Goal: Transaction & Acquisition: Purchase product/service

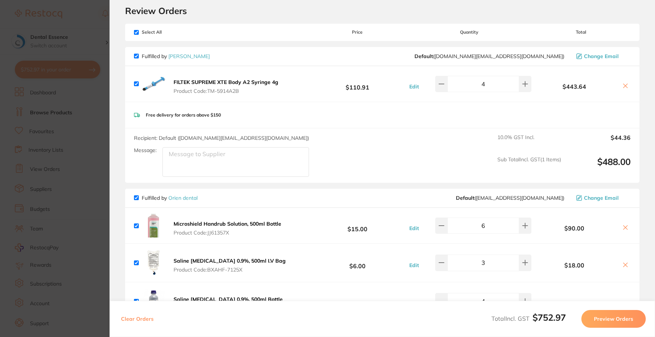
scroll to position [37, 0]
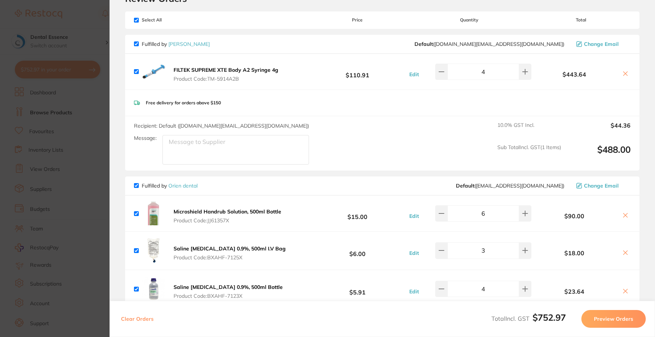
click at [624, 77] on icon at bounding box center [625, 74] width 6 height 6
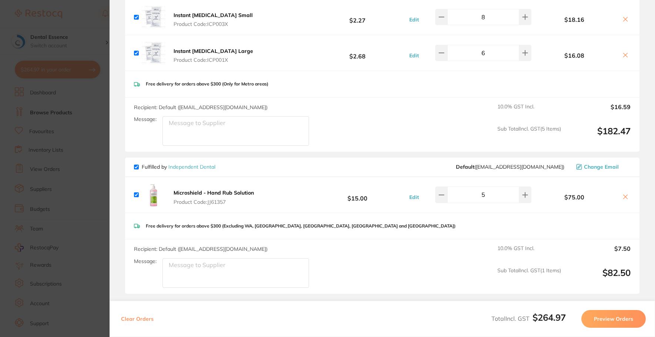
scroll to position [222, 0]
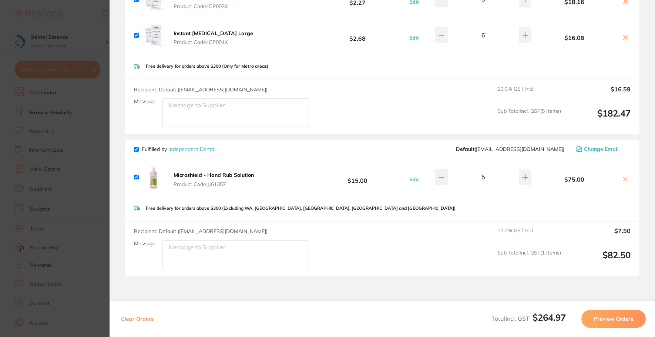
click at [622, 176] on icon at bounding box center [625, 179] width 6 height 6
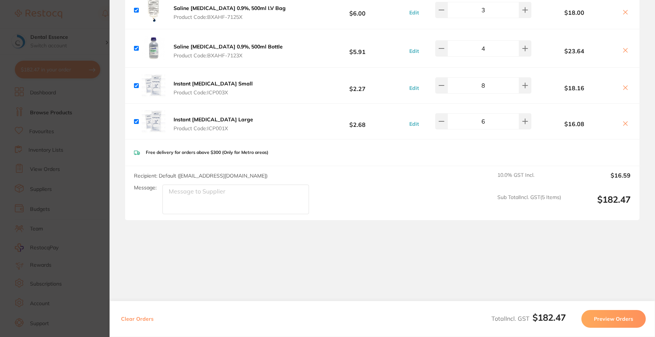
checkbox input "true"
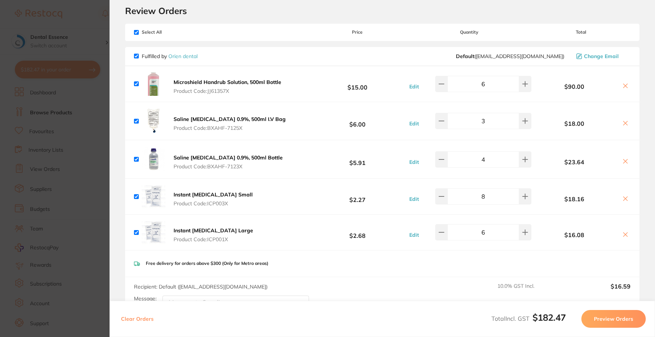
click at [605, 310] on button "Preview Orders" at bounding box center [613, 319] width 64 height 18
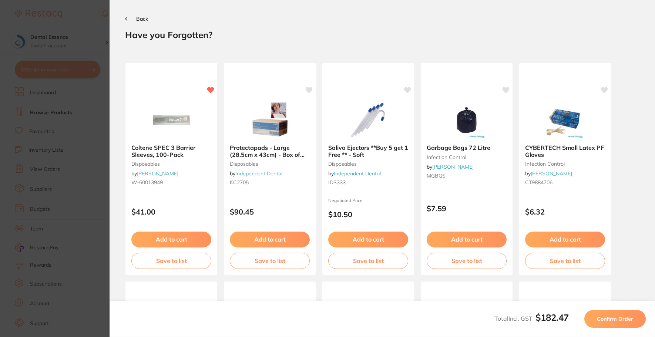
scroll to position [0, 0]
click at [606, 313] on button "Confirm Order" at bounding box center [614, 319] width 61 height 18
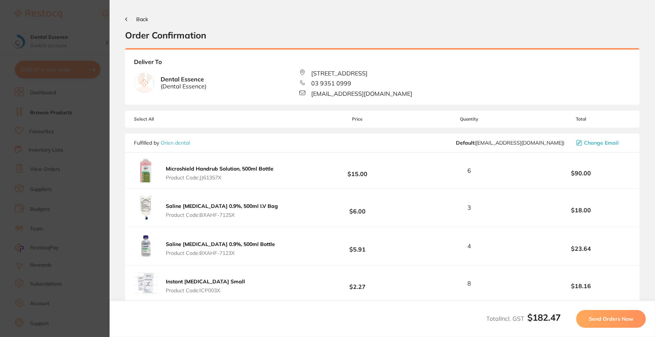
click at [606, 313] on button "Send Orders Now" at bounding box center [611, 319] width 70 height 18
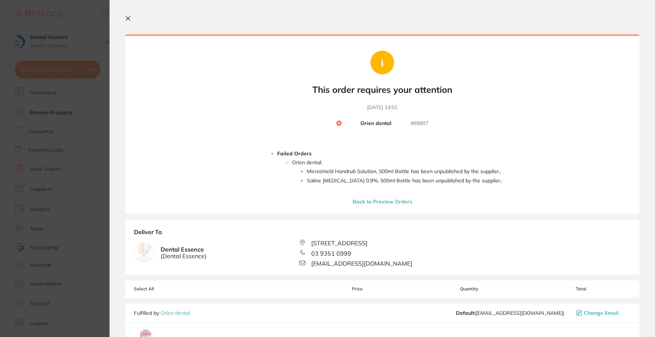
click at [126, 20] on icon at bounding box center [128, 19] width 4 height 4
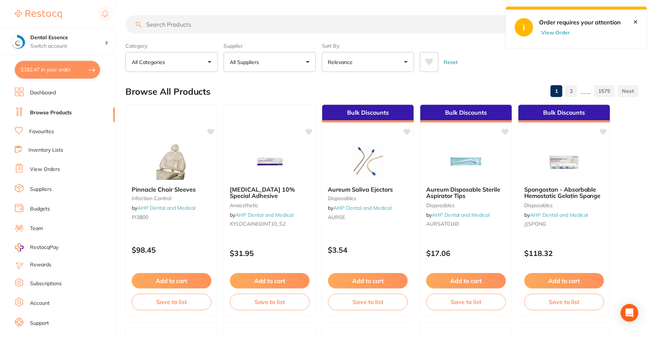
scroll to position [259, 0]
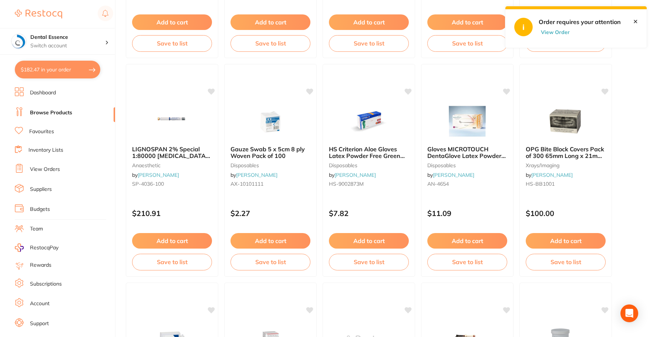
click at [47, 73] on button "$182.47 in your order" at bounding box center [57, 70] width 85 height 18
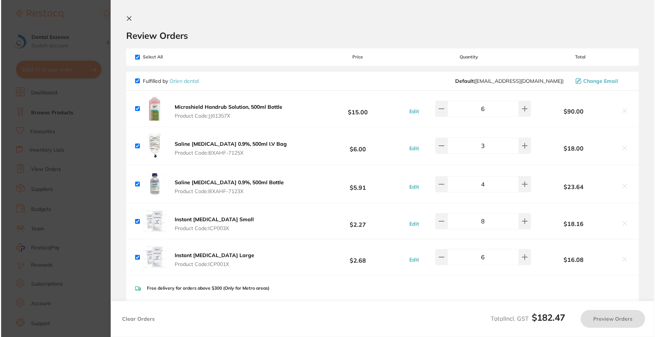
scroll to position [0, 0]
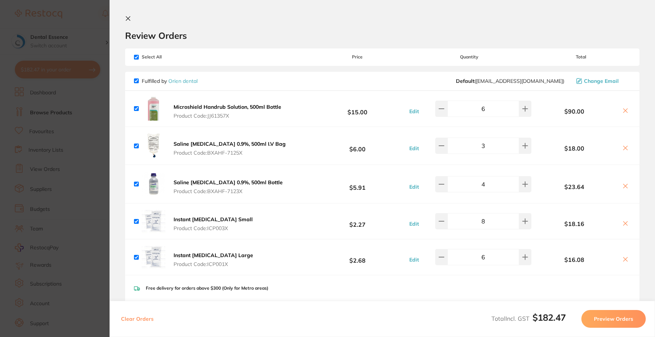
click at [622, 184] on icon at bounding box center [625, 186] width 6 height 6
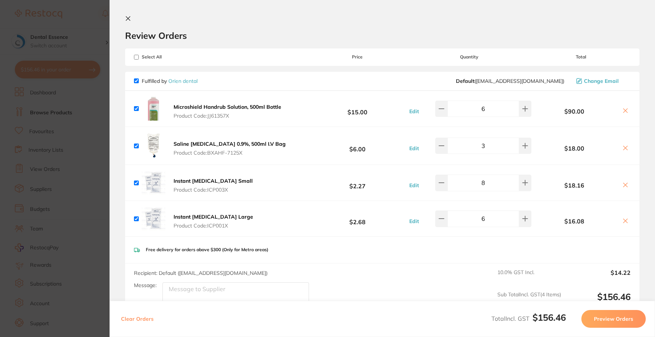
checkbox input "true"
click at [622, 314] on button "Preview Orders" at bounding box center [613, 319] width 64 height 18
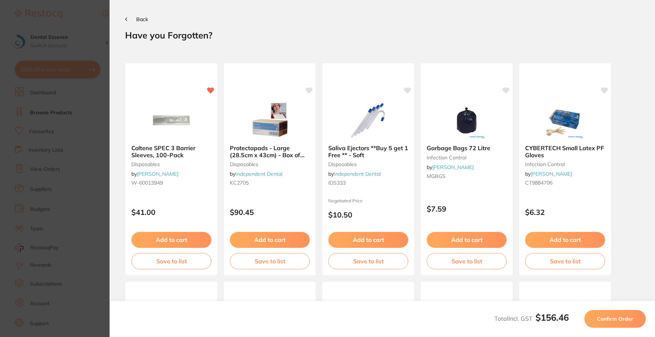
click at [620, 315] on span "Confirm Order" at bounding box center [615, 318] width 36 height 7
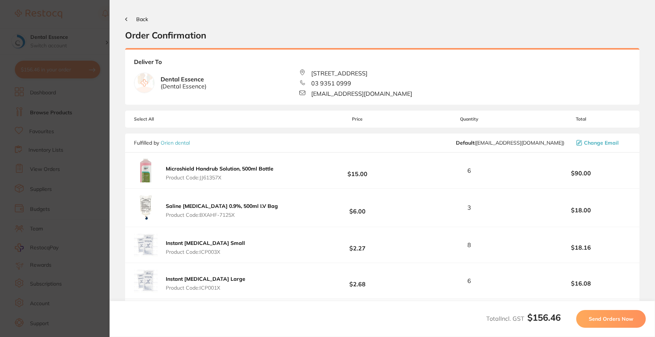
click at [620, 315] on span "Send Orders Now" at bounding box center [610, 318] width 44 height 7
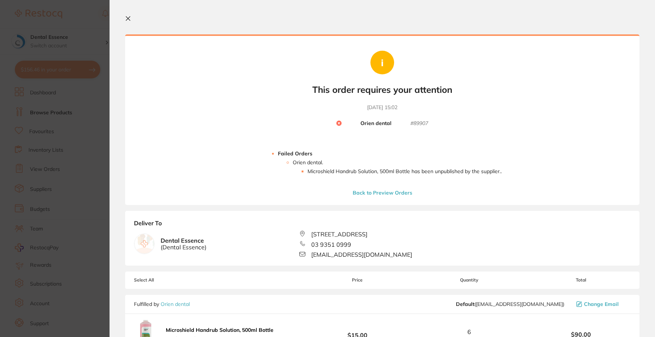
click at [120, 131] on section "Your orders are being processed and we will notify you once we have placed the …" at bounding box center [381, 168] width 545 height 337
click at [76, 70] on section "Update RRP Set your pre negotiated price for this item. Item Agreed RRP (excl. …" at bounding box center [327, 168] width 655 height 337
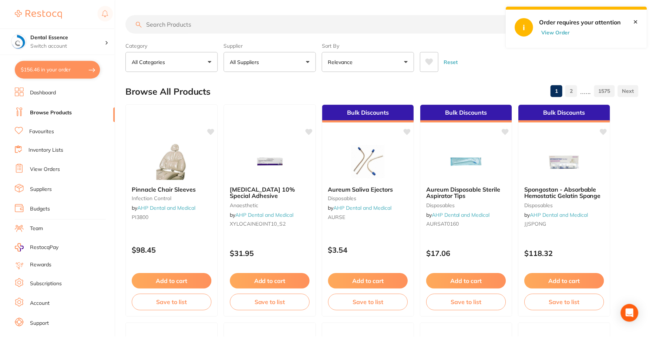
scroll to position [259, 0]
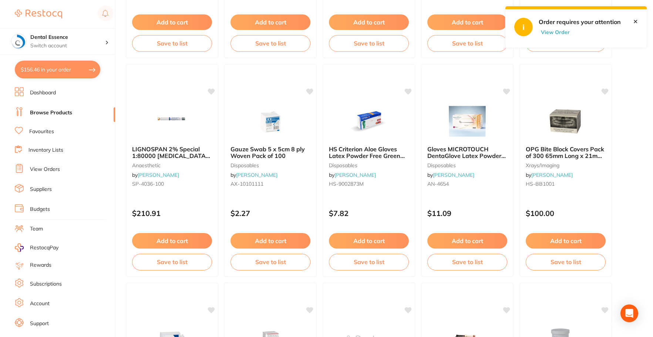
click at [77, 70] on button "$156.46 in your order" at bounding box center [57, 70] width 85 height 18
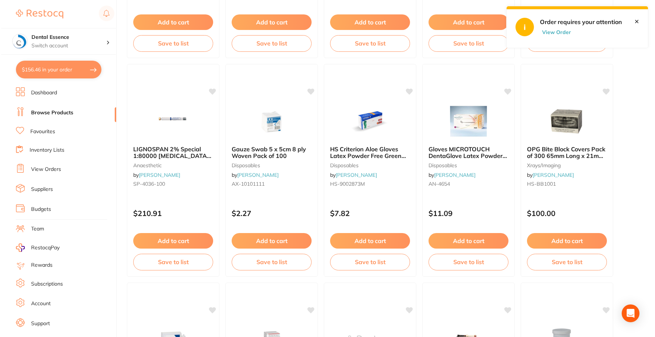
scroll to position [0, 0]
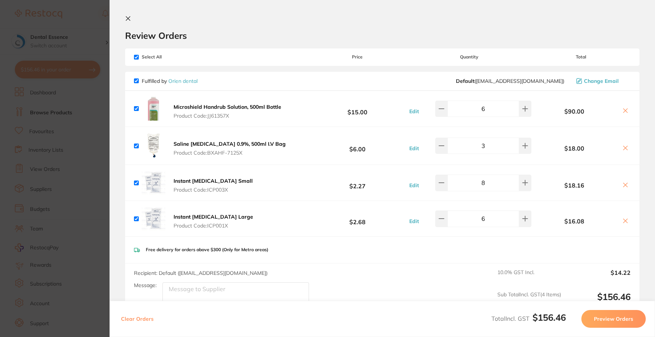
click at [626, 108] on icon at bounding box center [625, 111] width 6 height 6
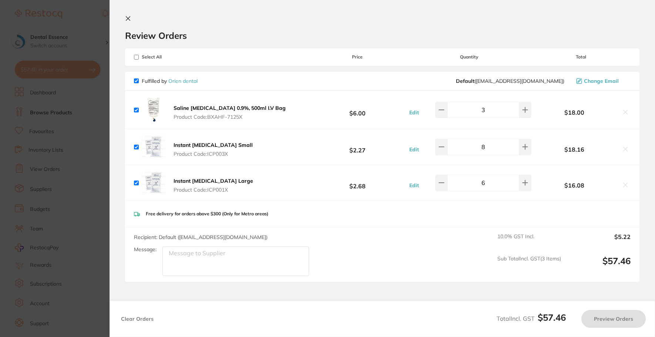
checkbox input "true"
click at [522, 111] on icon at bounding box center [525, 110] width 6 height 6
type input "6"
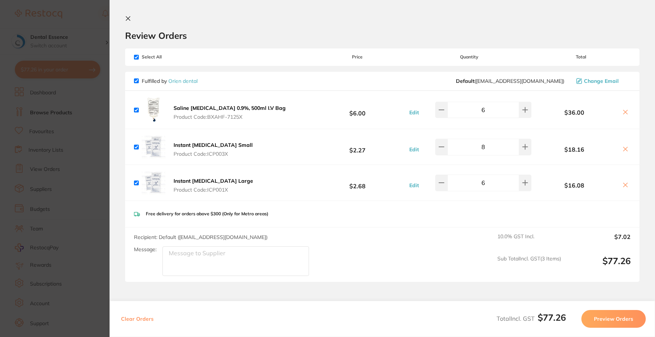
click at [616, 324] on button "Preview Orders" at bounding box center [613, 319] width 64 height 18
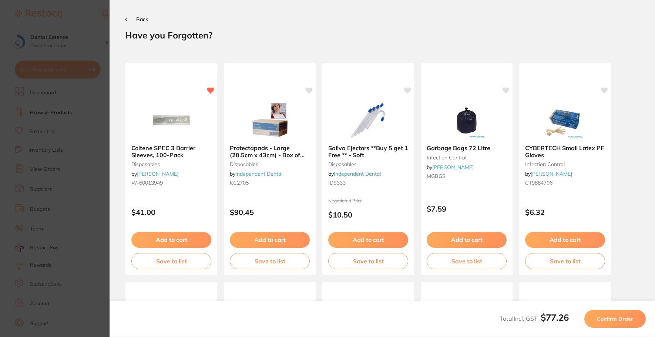
click at [631, 320] on span "Confirm Order" at bounding box center [615, 318] width 36 height 7
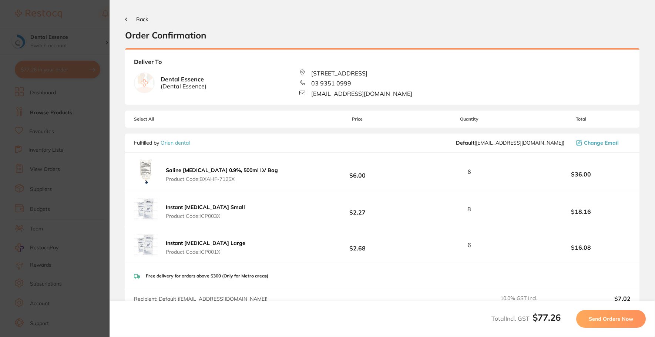
click at [631, 320] on span "Send Orders Now" at bounding box center [610, 318] width 44 height 7
